Goal: Use online tool/utility: Use online tool/utility

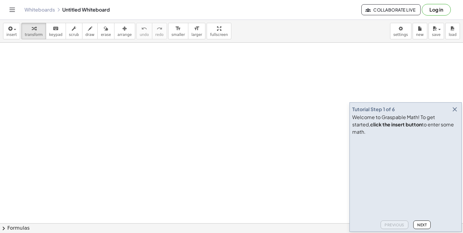
click at [456, 113] on icon "button" at bounding box center [454, 109] width 7 height 7
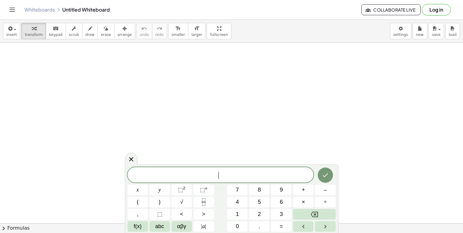
click at [261, 217] on button "2" at bounding box center [259, 214] width 20 height 11
click at [144, 189] on button "x" at bounding box center [137, 190] width 20 height 11
click at [303, 191] on span "+" at bounding box center [303, 190] width 3 height 8
click at [239, 213] on button "1" at bounding box center [237, 214] width 20 height 11
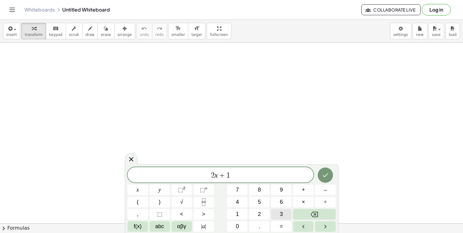
click at [286, 220] on button "3" at bounding box center [281, 214] width 20 height 11
click at [281, 232] on div "2 x + 1 3 \ ​ x y ⬚ 2 ⬚ n 7 8 9 + – ( ) √ 4 5 6 × ÷ , ⬚ < > 1 2 3 f(x) abc αβγ …" at bounding box center [231, 198] width 213 height 69
click at [234, 174] on span "\" at bounding box center [232, 175] width 10 height 8
click at [281, 227] on span "=" at bounding box center [281, 227] width 3 height 8
click at [264, 205] on button "5" at bounding box center [259, 202] width 20 height 11
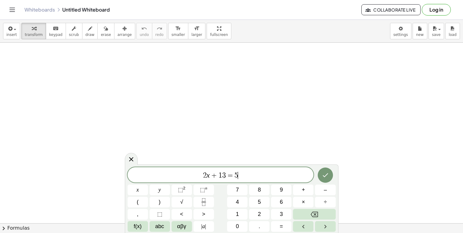
click at [224, 177] on span "3" at bounding box center [224, 175] width 4 height 7
click at [225, 177] on span "3" at bounding box center [224, 175] width 4 height 7
click at [321, 171] on button "Done" at bounding box center [324, 175] width 15 height 15
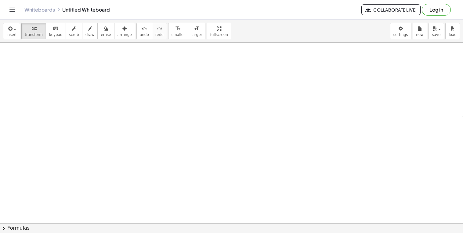
click at [0, 0] on div "x y ⬚ 2 ⬚ n 7 8 9 + – ( ) √ 4 5 6 × ÷ , ⬚ < > 1 2 3 f(x) abc αβγ | a | 0 . =" at bounding box center [0, 0] width 0 height 0
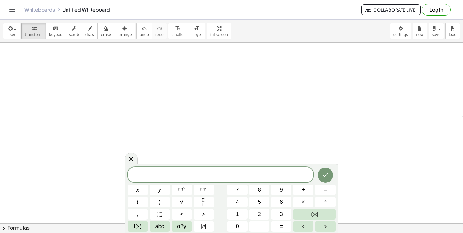
click at [248, 170] on div at bounding box center [220, 175] width 186 height 16
click at [306, 194] on button "+" at bounding box center [303, 190] width 20 height 11
click at [263, 200] on button "5" at bounding box center [259, 202] width 20 height 11
click at [237, 216] on span "1" at bounding box center [237, 214] width 3 height 8
click at [280, 231] on button "=" at bounding box center [281, 226] width 20 height 11
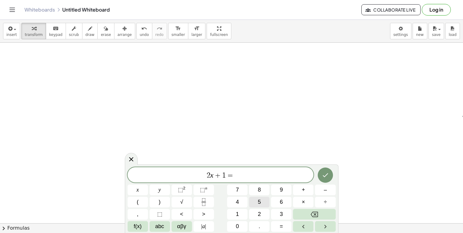
click at [261, 205] on button "5" at bounding box center [259, 202] width 20 height 11
click at [324, 174] on icon "Done" at bounding box center [324, 175] width 7 height 7
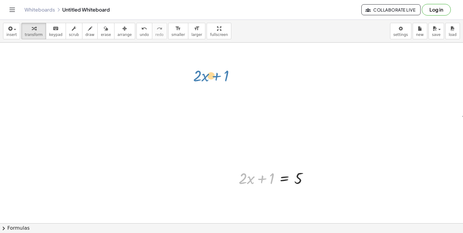
drag, startPoint x: 269, startPoint y: 179, endPoint x: 224, endPoint y: 76, distance: 112.7
drag, startPoint x: 285, startPoint y: 177, endPoint x: 228, endPoint y: 63, distance: 127.2
drag, startPoint x: 272, startPoint y: 177, endPoint x: 312, endPoint y: 176, distance: 39.3
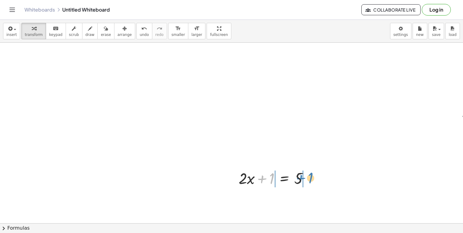
click at [312, 176] on div at bounding box center [275, 178] width 81 height 21
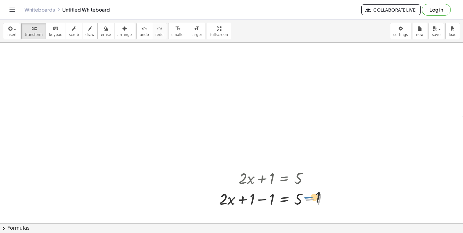
drag, startPoint x: 314, startPoint y: 200, endPoint x: 311, endPoint y: 195, distance: 5.5
click at [311, 195] on div at bounding box center [276, 198] width 120 height 21
drag, startPoint x: 311, startPoint y: 195, endPoint x: 291, endPoint y: 185, distance: 23.1
click at [284, 179] on div "+ · 2 · x + 1 = 5 − 1 + · 2 · x = 5 + 1 − 1 + − 1" at bounding box center [284, 179] width 0 height 0
drag, startPoint x: 272, startPoint y: 201, endPoint x: 255, endPoint y: 199, distance: 17.8
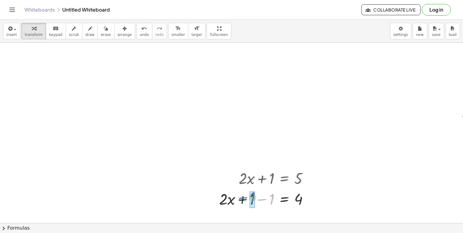
click at [255, 199] on div at bounding box center [266, 198] width 100 height 21
drag, startPoint x: 261, startPoint y: 198, endPoint x: 296, endPoint y: 195, distance: 35.8
click at [296, 195] on div at bounding box center [275, 198] width 81 height 21
drag, startPoint x: 265, startPoint y: 203, endPoint x: 263, endPoint y: 201, distance: 3.9
click at [263, 201] on div at bounding box center [277, 199] width 84 height 30
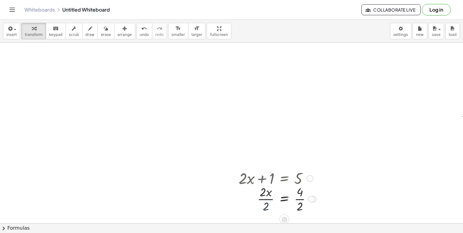
click at [269, 207] on div at bounding box center [277, 199] width 84 height 30
drag, startPoint x: 269, startPoint y: 207, endPoint x: 267, endPoint y: 193, distance: 14.5
click at [267, 193] on div at bounding box center [277, 199] width 84 height 30
click at [299, 205] on div at bounding box center [277, 199] width 84 height 30
drag, startPoint x: 299, startPoint y: 205, endPoint x: 299, endPoint y: 195, distance: 10.7
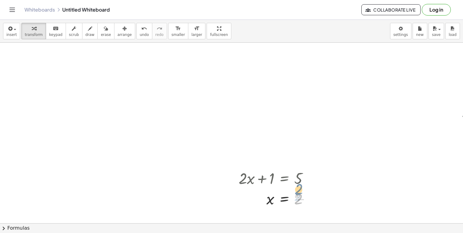
click at [299, 195] on div at bounding box center [275, 199] width 81 height 20
click at [299, 176] on div at bounding box center [275, 178] width 81 height 21
click at [274, 179] on div at bounding box center [275, 178] width 81 height 21
click at [291, 173] on div at bounding box center [275, 178] width 81 height 21
click at [302, 179] on div at bounding box center [275, 178] width 81 height 21
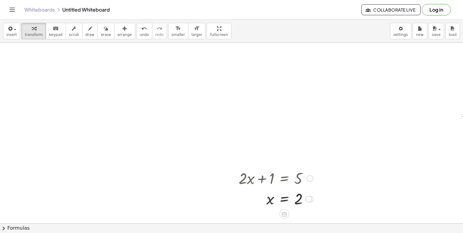
click at [312, 178] on div at bounding box center [309, 178] width 7 height 7
click at [274, 174] on div at bounding box center [275, 178] width 81 height 21
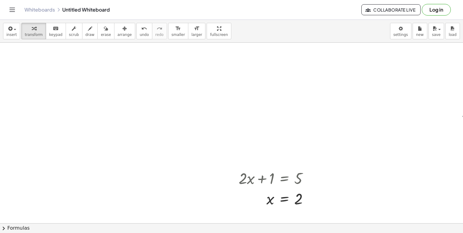
click at [0, 0] on div "x y ⬚ 2 ⬚ n 7 8 9 + – ( ) √ 4 5 6 × ÷ , ⬚ < > 1 2 3 f(x) abc αβγ | a | 0 . =" at bounding box center [0, 0] width 0 height 0
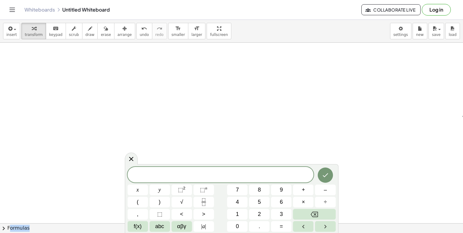
click at [230, 175] on span at bounding box center [220, 175] width 186 height 9
click at [298, 191] on button "+" at bounding box center [303, 190] width 20 height 11
click at [264, 200] on button "5" at bounding box center [259, 202] width 20 height 11
click at [272, 226] on button "=" at bounding box center [281, 226] width 20 height 11
click at [254, 213] on button "2" at bounding box center [259, 214] width 20 height 11
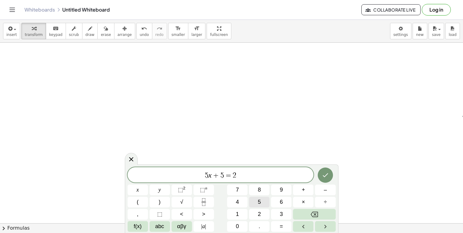
click at [260, 200] on span "5" at bounding box center [259, 202] width 3 height 8
click at [328, 173] on icon "Done" at bounding box center [324, 175] width 7 height 7
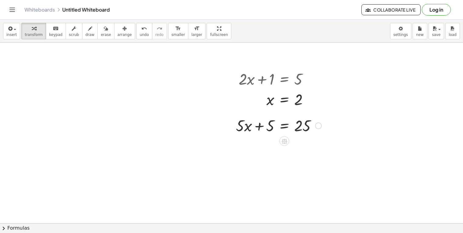
scroll to position [107, 0]
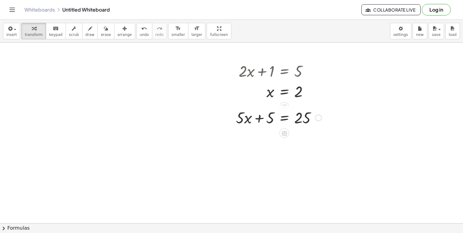
click at [284, 108] on div at bounding box center [278, 117] width 91 height 21
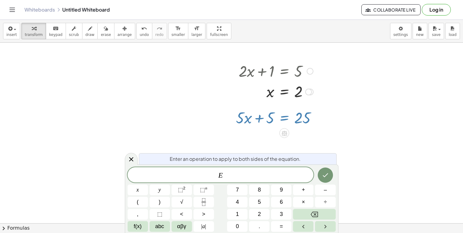
click at [287, 97] on div at bounding box center [275, 91] width 81 height 20
click at [287, 95] on div at bounding box center [275, 91] width 81 height 20
click at [263, 92] on div at bounding box center [275, 91] width 81 height 20
click at [305, 220] on div "​ x y ⬚ 2 ⬚ n 7 8 9 + – ( ) √ 4 5 6 × ÷ , ⬚ < > 1 2 3 f(x) abc αβγ | a | 0 . =" at bounding box center [231, 199] width 208 height 65
click at [126, 160] on div at bounding box center [131, 159] width 13 height 12
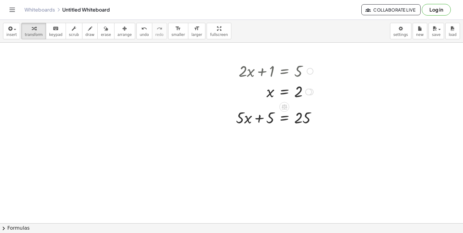
click at [295, 95] on div at bounding box center [275, 91] width 81 height 20
click at [282, 93] on div at bounding box center [275, 91] width 81 height 20
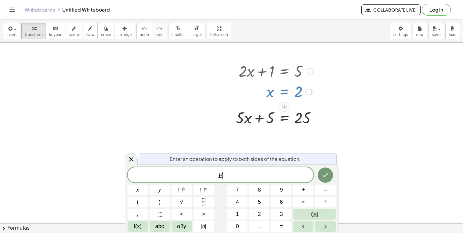
click at [282, 93] on div at bounding box center [275, 91] width 81 height 20
click at [309, 93] on div at bounding box center [308, 92] width 7 height 7
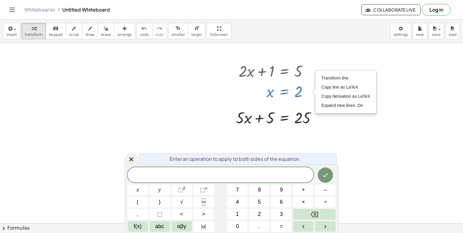
click at [336, 65] on div at bounding box center [271, 135] width 542 height 401
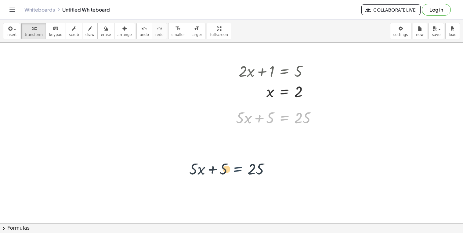
drag, startPoint x: 283, startPoint y: 116, endPoint x: 234, endPoint y: 169, distance: 71.6
click at [234, 169] on div "+ · 2 · x + 1 = 5 + · 2 · x + 1 = 5 Go back to this line Copy line as LaTeX Cop…" at bounding box center [271, 135] width 542 height 401
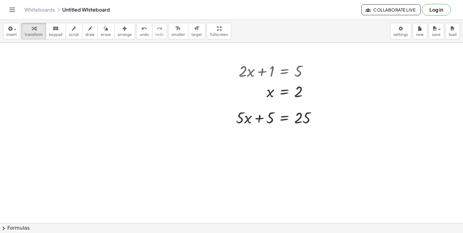
drag, startPoint x: 281, startPoint y: 132, endPoint x: 264, endPoint y: 158, distance: 30.9
click at [264, 158] on div "+ · 2 · x + 1 = 5 + · 2 · x + 1 = 5 Go back to this line Copy line as LaTeX Cop…" at bounding box center [271, 135] width 542 height 401
click at [284, 129] on div at bounding box center [284, 133] width 10 height 10
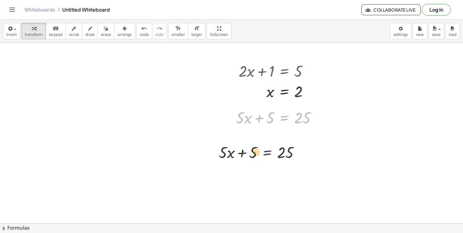
drag, startPoint x: 277, startPoint y: 116, endPoint x: 248, endPoint y: 166, distance: 57.0
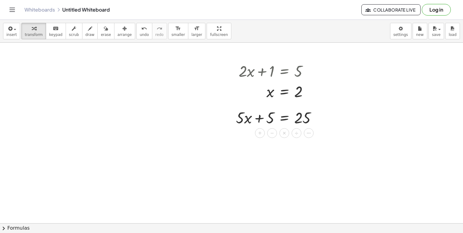
click at [229, 130] on div at bounding box center [271, 135] width 542 height 401
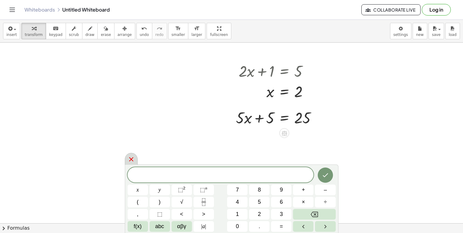
click at [131, 160] on icon at bounding box center [130, 159] width 7 height 7
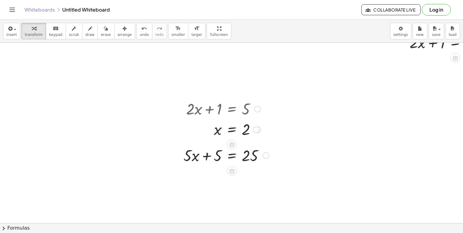
scroll to position [70, 52]
drag, startPoint x: 216, startPoint y: 155, endPoint x: 275, endPoint y: 153, distance: 59.5
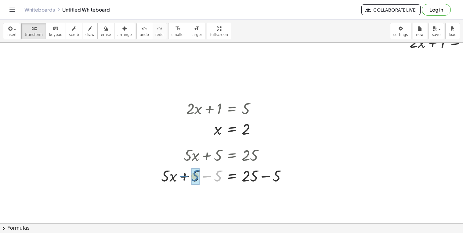
drag, startPoint x: 218, startPoint y: 176, endPoint x: 195, endPoint y: 176, distance: 23.5
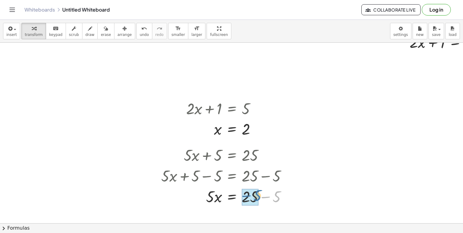
drag, startPoint x: 278, startPoint y: 201, endPoint x: 257, endPoint y: 200, distance: 21.4
drag, startPoint x: 209, startPoint y: 200, endPoint x: 257, endPoint y: 218, distance: 51.6
click at [257, 218] on div "+ · 2 · x + 1 = 5 + · 2 · x + 1 = 5 Go back to this line Copy line as LaTeX Cop…" at bounding box center [219, 173] width 542 height 401
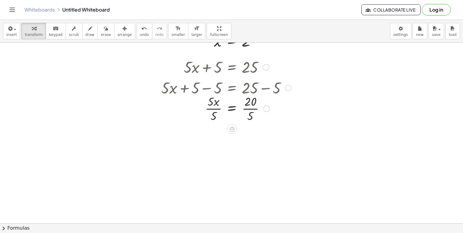
scroll to position [163, 51]
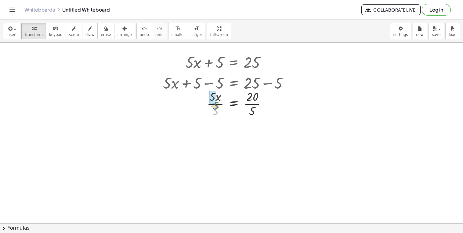
drag, startPoint x: 213, startPoint y: 111, endPoint x: 214, endPoint y: 98, distance: 13.7
drag, startPoint x: 254, startPoint y: 145, endPoint x: 254, endPoint y: 138, distance: 6.7
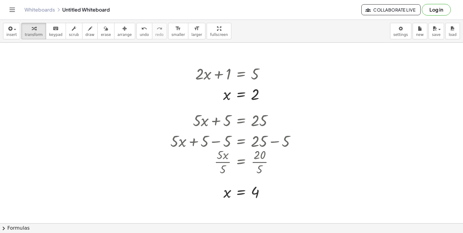
scroll to position [105, 43]
click at [452, 179] on div at bounding box center [228, 138] width 542 height 401
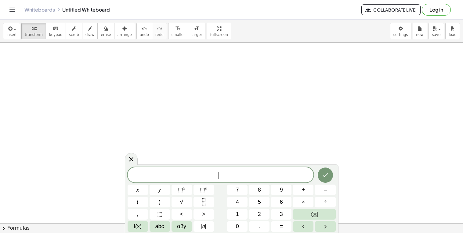
scroll to position [292, 59]
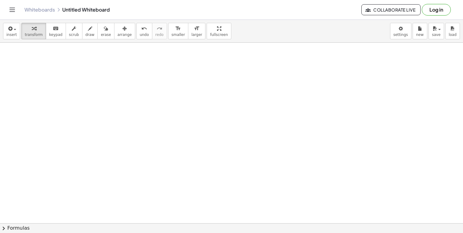
click at [216, 218] on div at bounding box center [234, 21] width 587 height 542
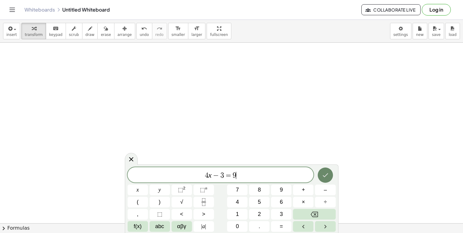
click at [322, 173] on icon "Done" at bounding box center [324, 175] width 7 height 7
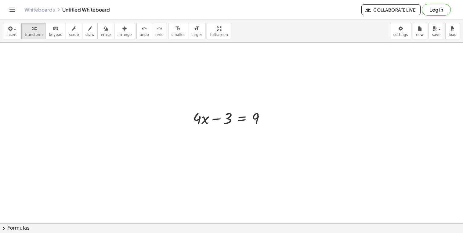
scroll to position [406, 91]
drag, startPoint x: 229, startPoint y: 118, endPoint x: 274, endPoint y: 117, distance: 44.9
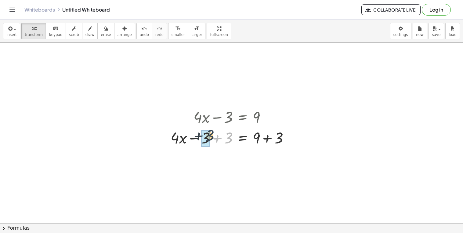
drag, startPoint x: 231, startPoint y: 140, endPoint x: 211, endPoint y: 138, distance: 20.3
click at [211, 138] on div at bounding box center [231, 137] width 129 height 21
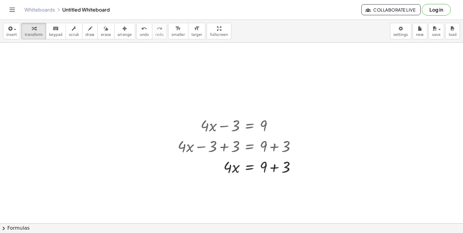
scroll to position [400, 84]
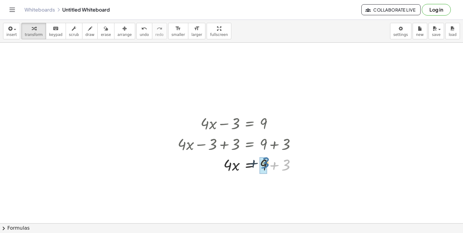
drag, startPoint x: 286, startPoint y: 166, endPoint x: 263, endPoint y: 164, distance: 23.0
drag, startPoint x: 233, startPoint y: 189, endPoint x: 272, endPoint y: 206, distance: 42.5
drag, startPoint x: 228, startPoint y: 196, endPoint x: 229, endPoint y: 185, distance: 11.0
click at [229, 185] on div at bounding box center [238, 185] width 129 height 30
click at [258, 194] on div at bounding box center [238, 185] width 129 height 30
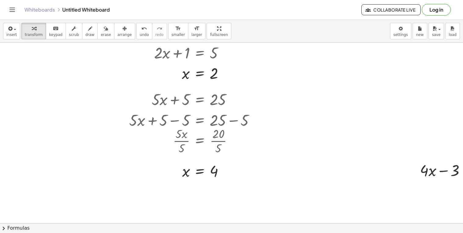
scroll to position [125, 84]
click at [140, 33] on span "undo" at bounding box center [144, 35] width 9 height 4
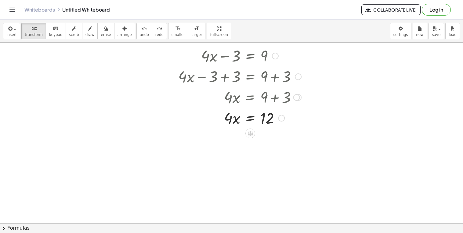
scroll to position [468, 84]
click at [141, 27] on icon "undo" at bounding box center [144, 28] width 6 height 7
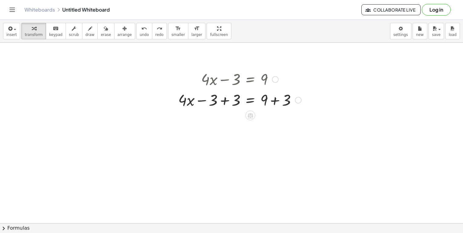
scroll to position [445, 84]
drag, startPoint x: 234, startPoint y: 101, endPoint x: 212, endPoint y: 100, distance: 22.0
drag, startPoint x: 287, startPoint y: 121, endPoint x: 231, endPoint y: 123, distance: 55.8
click at [231, 123] on div at bounding box center [240, 119] width 129 height 21
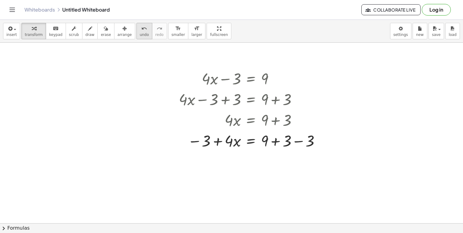
click at [141, 29] on icon "undo" at bounding box center [144, 28] width 6 height 7
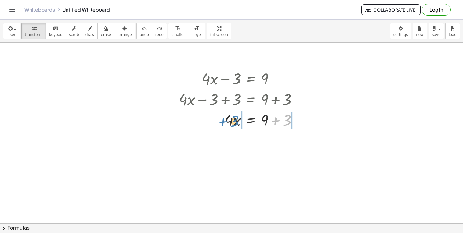
drag, startPoint x: 286, startPoint y: 120, endPoint x: 233, endPoint y: 121, distance: 53.1
click at [233, 121] on div at bounding box center [240, 119] width 129 height 21
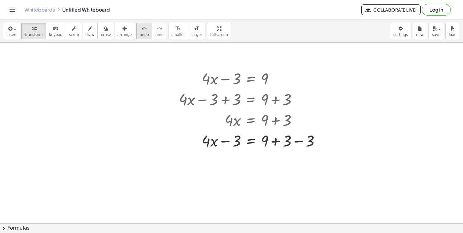
click at [141, 32] on icon "undo" at bounding box center [144, 28] width 6 height 7
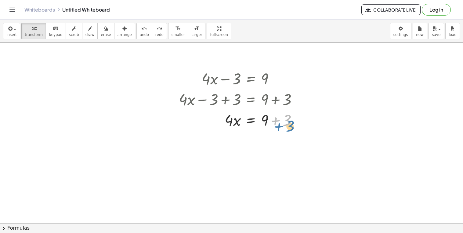
drag, startPoint x: 288, startPoint y: 120, endPoint x: 290, endPoint y: 124, distance: 4.7
click at [290, 124] on div at bounding box center [240, 119] width 129 height 21
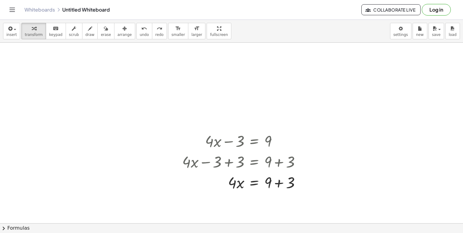
scroll to position [382, 80]
click at [136, 30] on button "undo undo" at bounding box center [144, 31] width 16 height 16
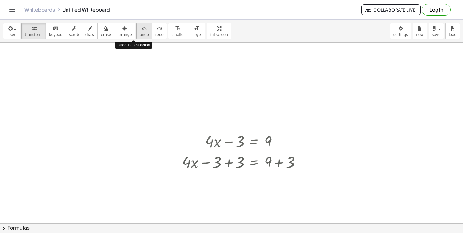
click at [136, 30] on button "undo undo" at bounding box center [144, 31] width 16 height 16
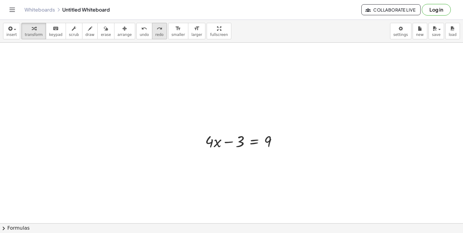
click at [152, 30] on button "redo redo" at bounding box center [159, 31] width 15 height 16
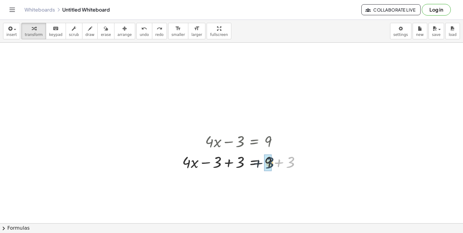
drag, startPoint x: 292, startPoint y: 160, endPoint x: 269, endPoint y: 161, distance: 22.9
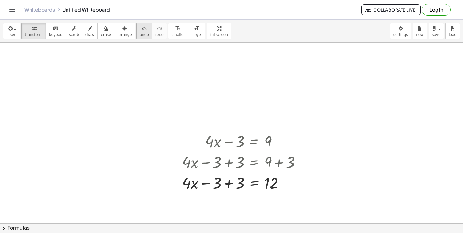
click at [141, 30] on icon "undo" at bounding box center [144, 28] width 6 height 7
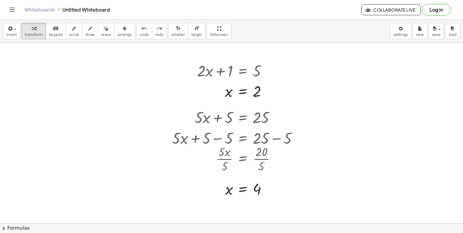
scroll to position [108, 41]
